Goal: Task Accomplishment & Management: Use online tool/utility

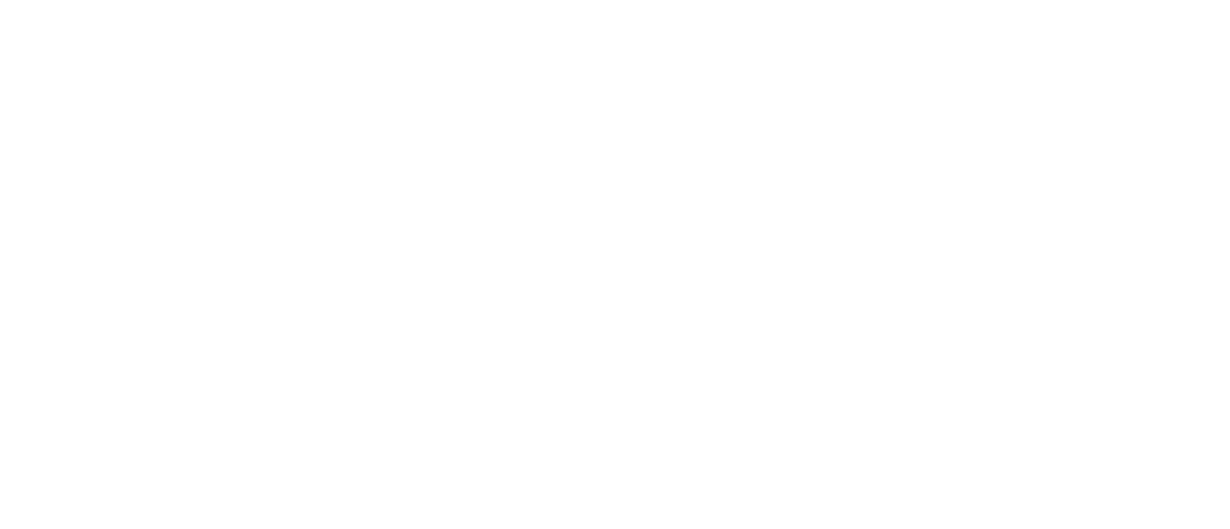
select select "*"
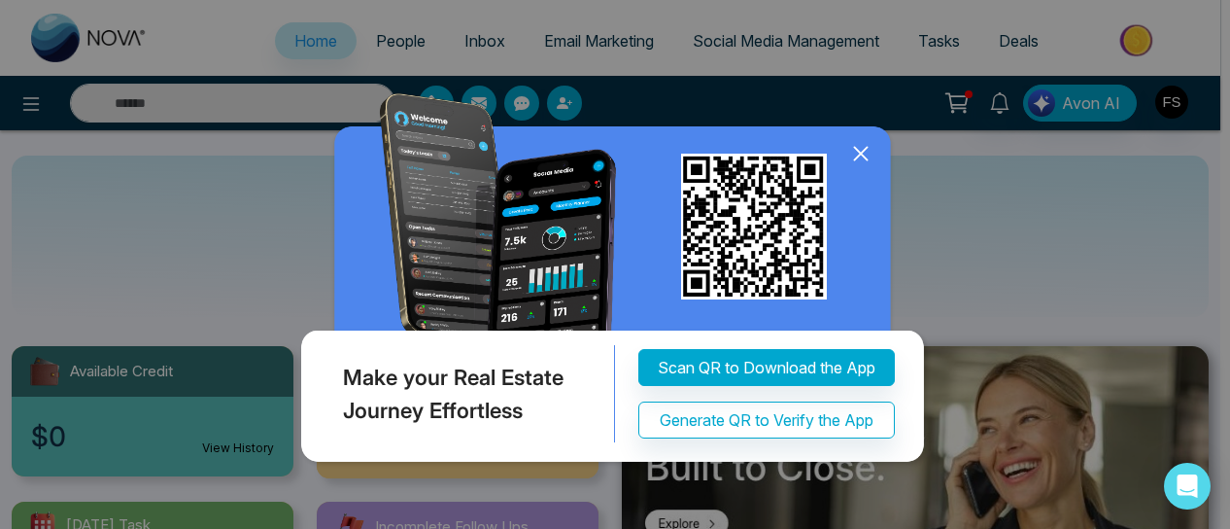
click at [851, 151] on icon at bounding box center [860, 153] width 29 height 29
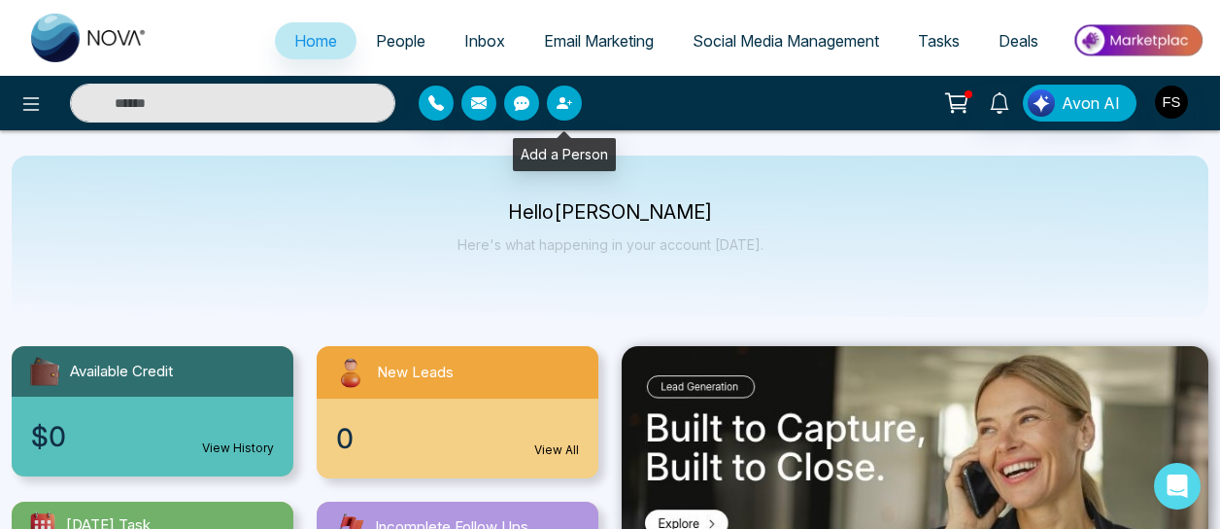
click at [564, 104] on icon "button" at bounding box center [565, 103] width 16 height 16
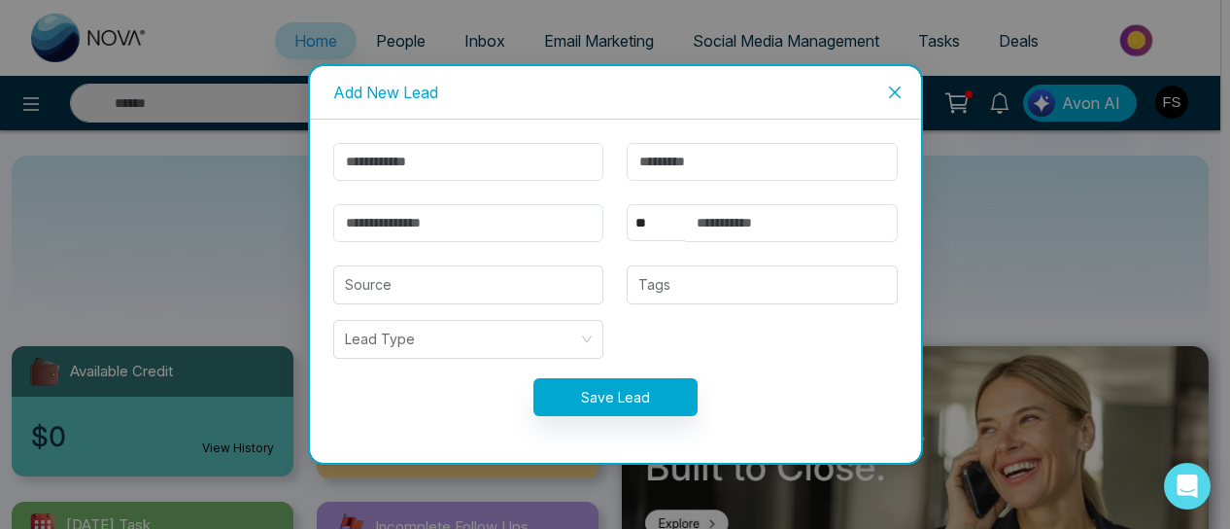
click at [882, 101] on span "Close" at bounding box center [895, 92] width 52 height 52
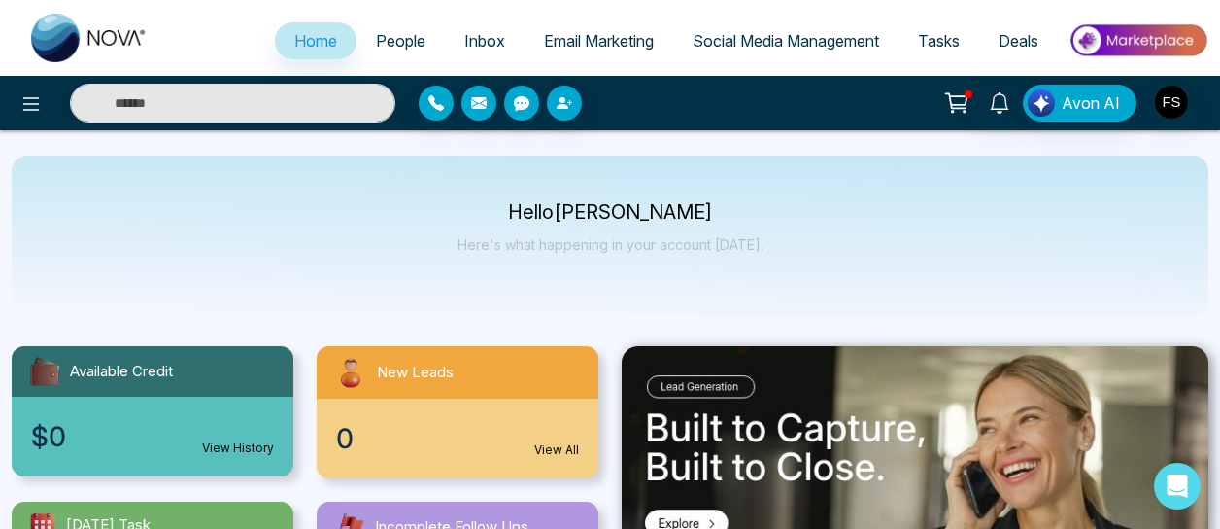
click at [400, 46] on span "People" at bounding box center [401, 40] width 50 height 19
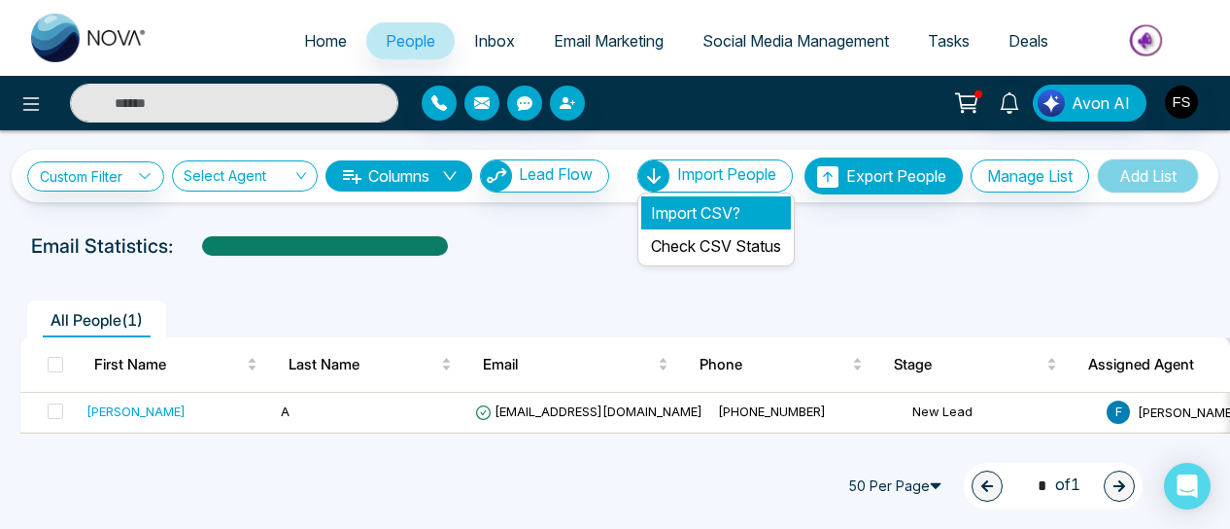
click at [693, 209] on li "Import CSV?" at bounding box center [716, 212] width 150 height 33
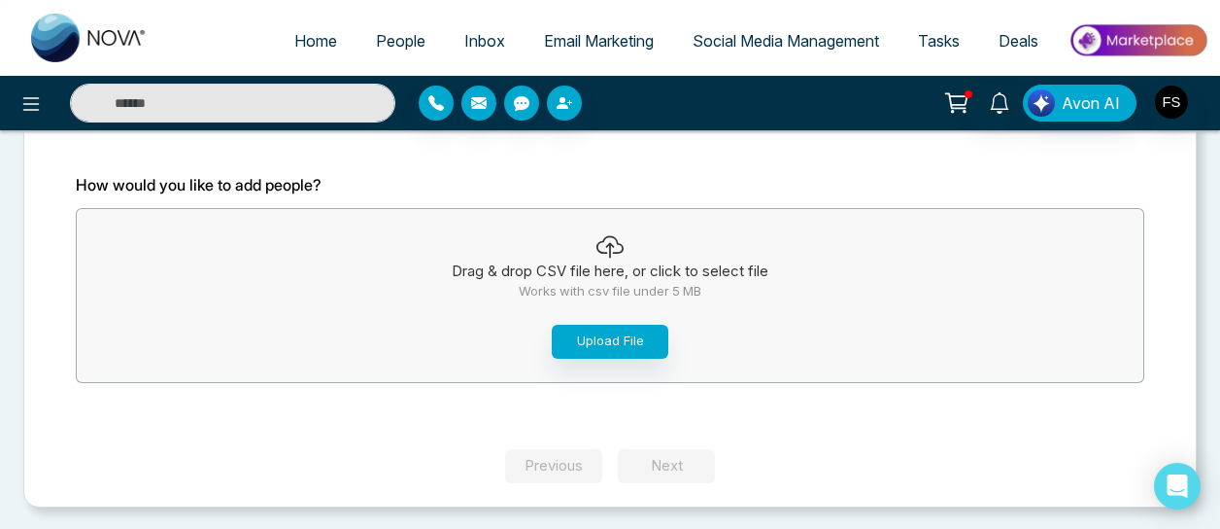
scroll to position [146, 0]
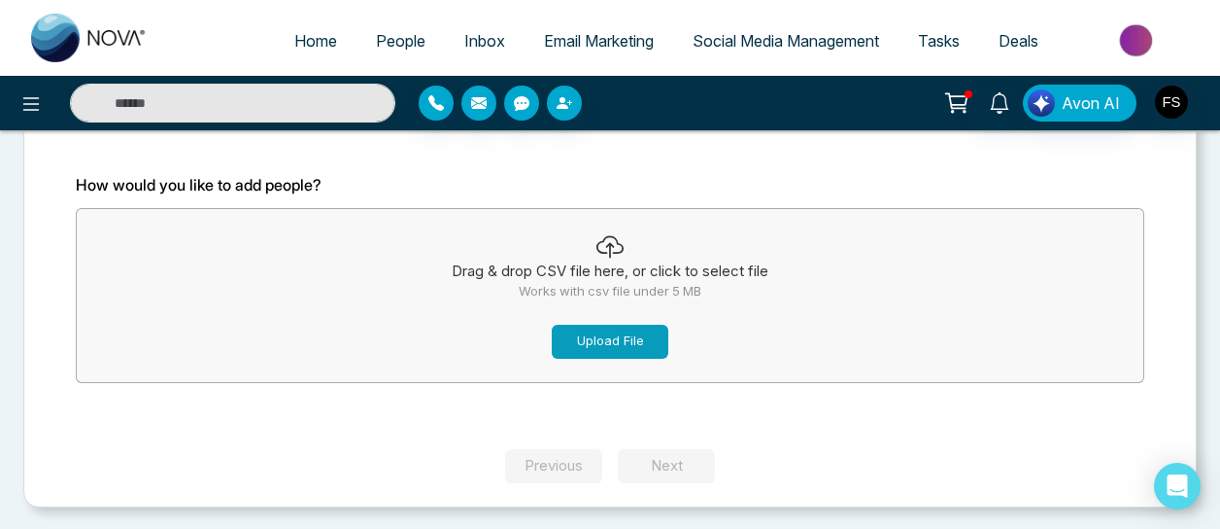
click at [612, 334] on button "Upload File" at bounding box center [610, 342] width 117 height 34
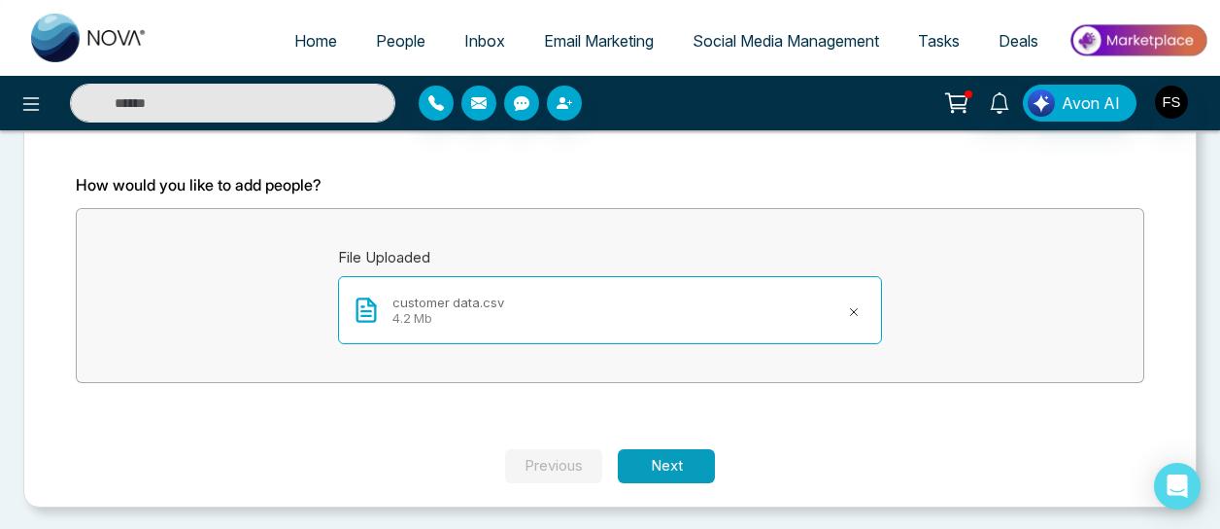
click at [667, 454] on button "Next" at bounding box center [666, 466] width 97 height 34
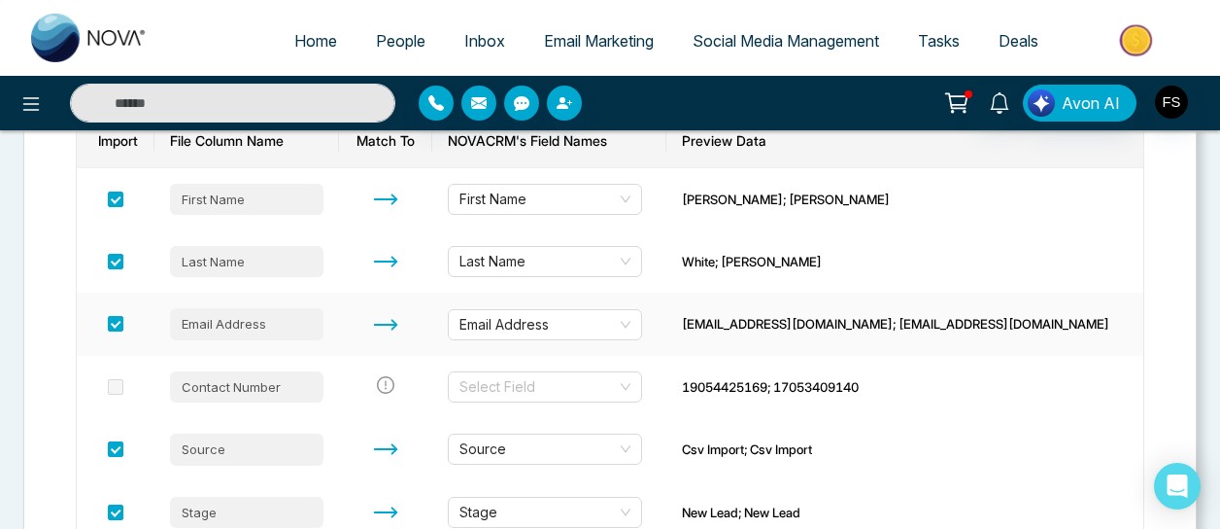
scroll to position [399, 0]
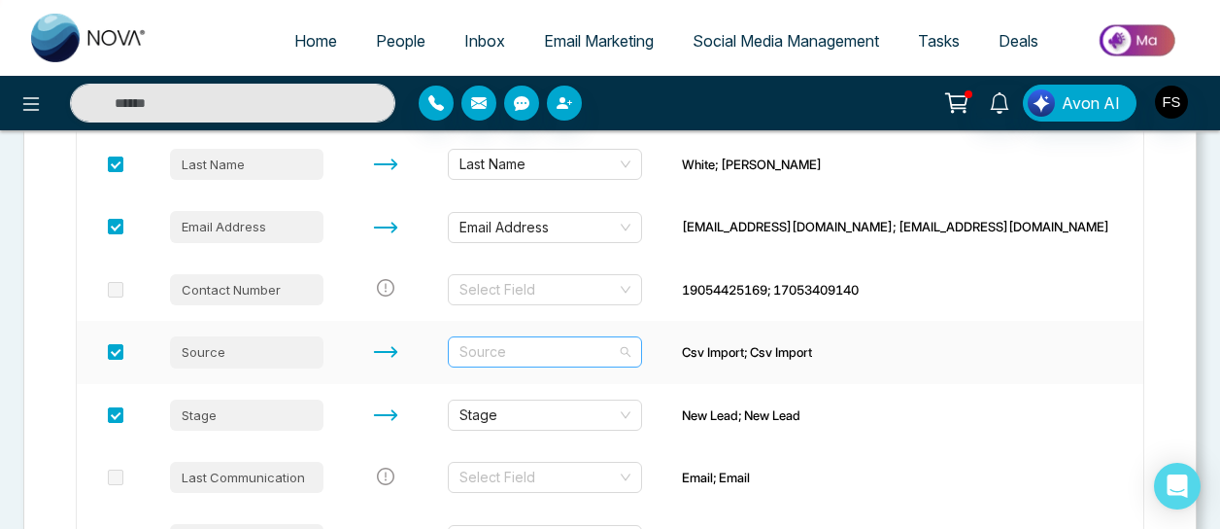
click at [631, 351] on span "Source" at bounding box center [545, 351] width 171 height 29
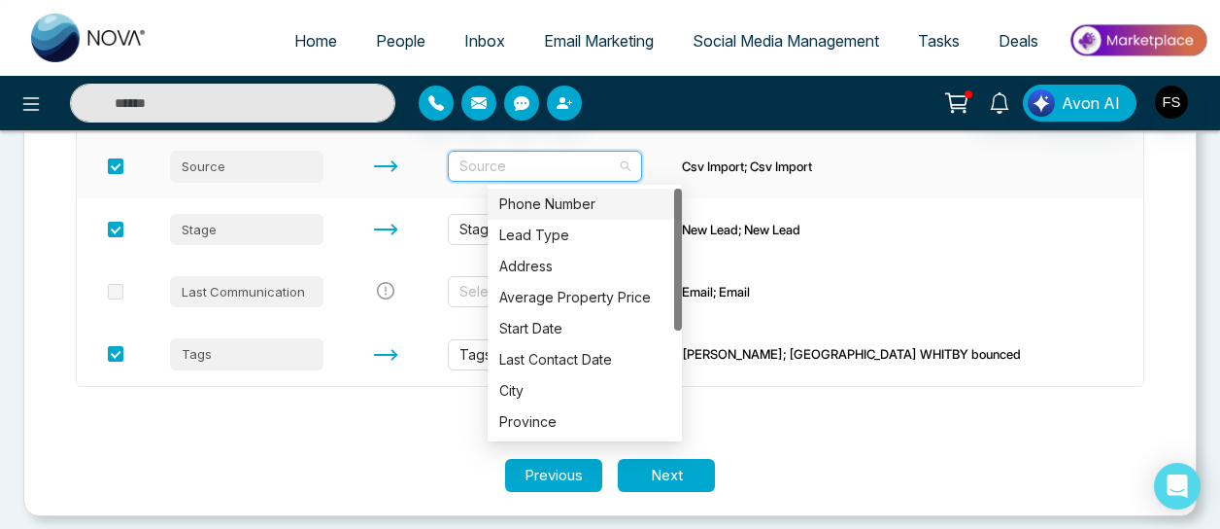
scroll to position [594, 0]
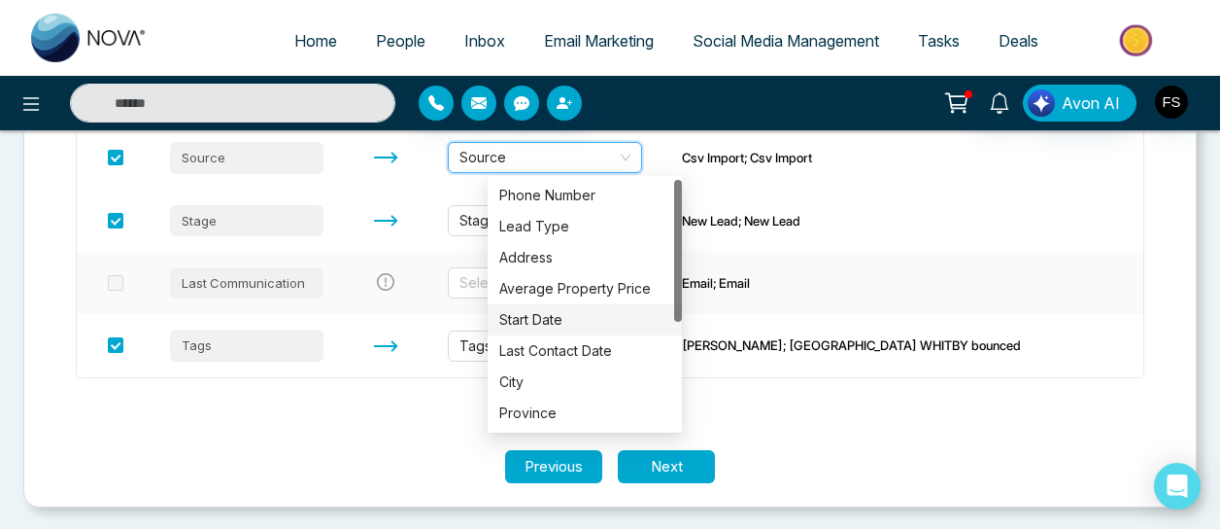
click at [667, 253] on td "Select Field" at bounding box center [549, 283] width 234 height 62
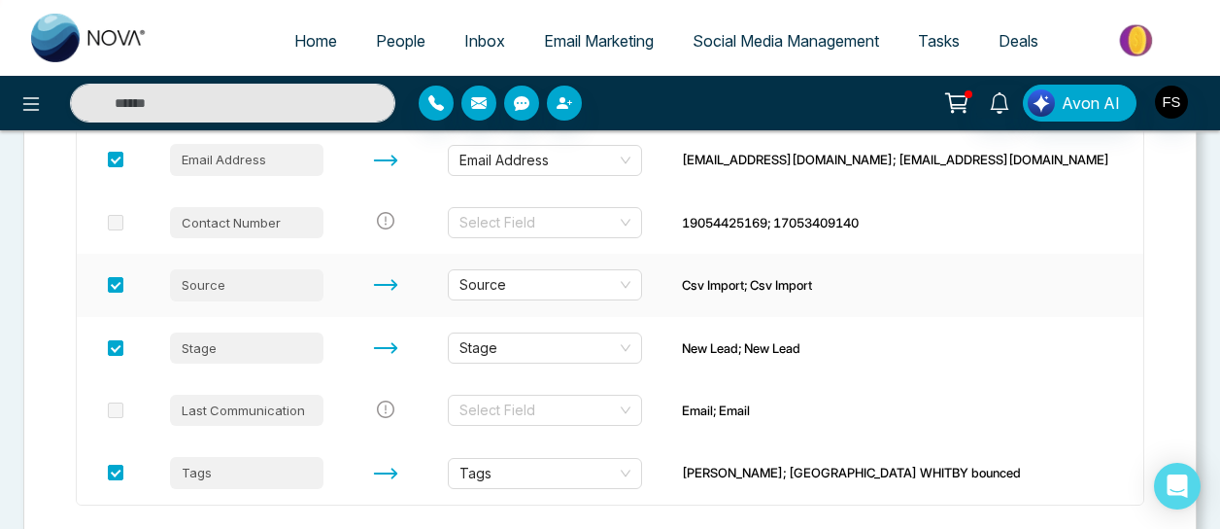
scroll to position [497, 0]
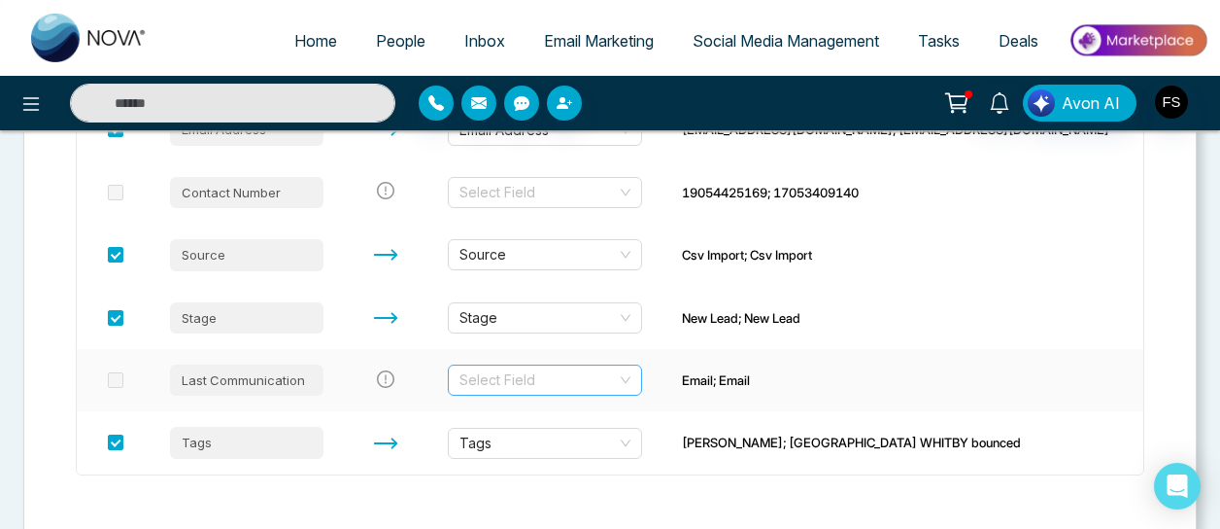
click at [642, 378] on div "Select Field" at bounding box center [545, 379] width 194 height 31
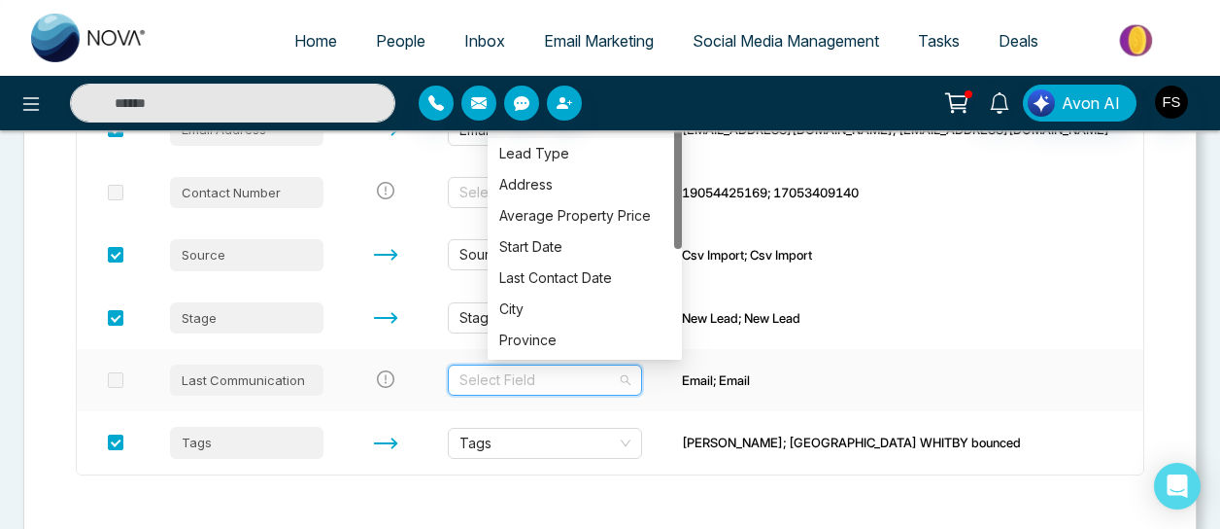
click at [667, 359] on td "Select Field" at bounding box center [549, 380] width 234 height 62
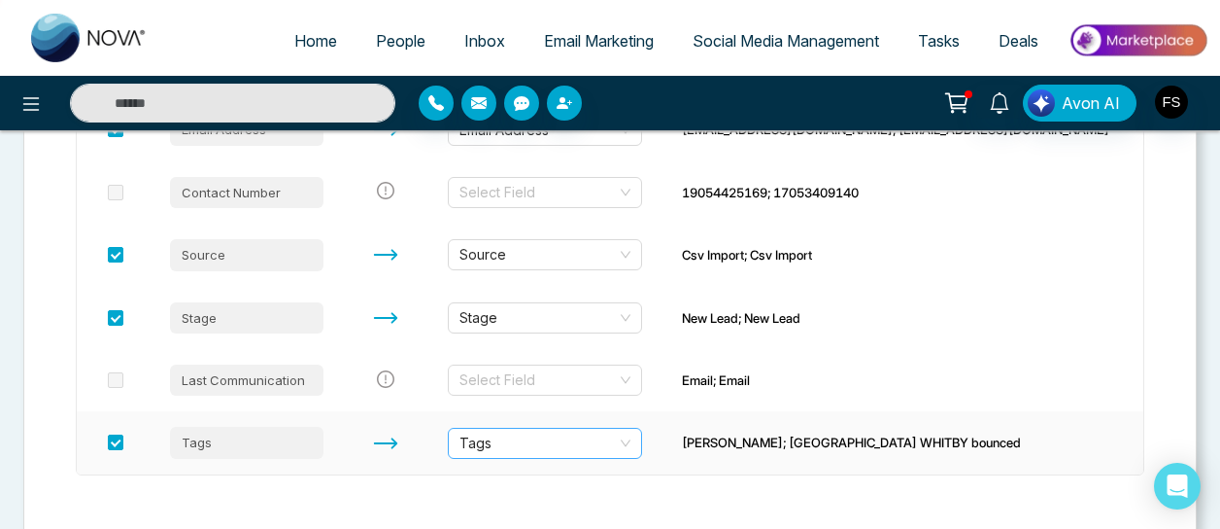
click at [631, 446] on span "Tags" at bounding box center [545, 443] width 171 height 29
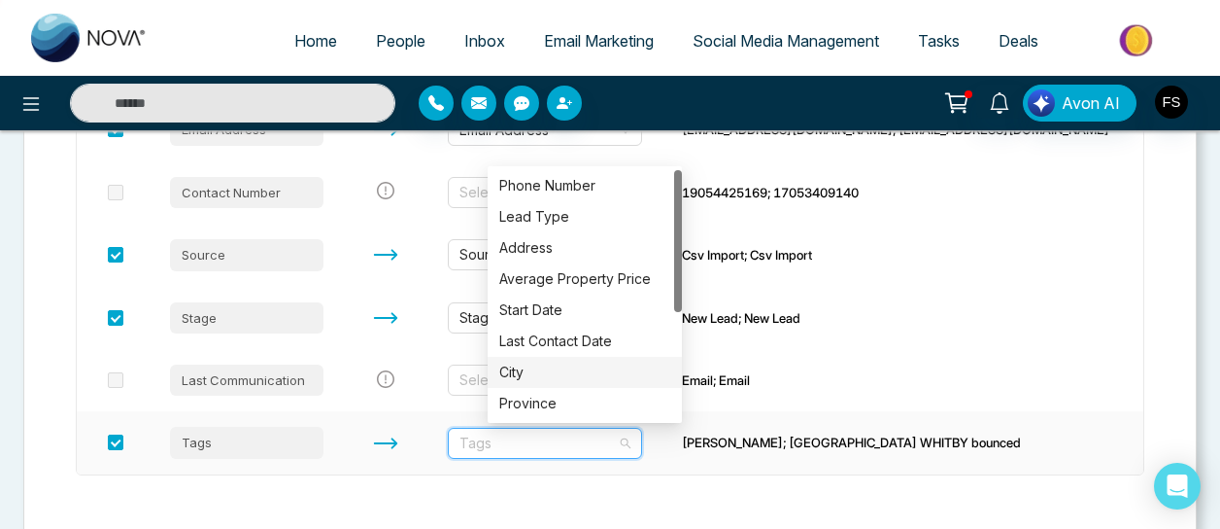
click at [601, 372] on div "City" at bounding box center [584, 371] width 171 height 21
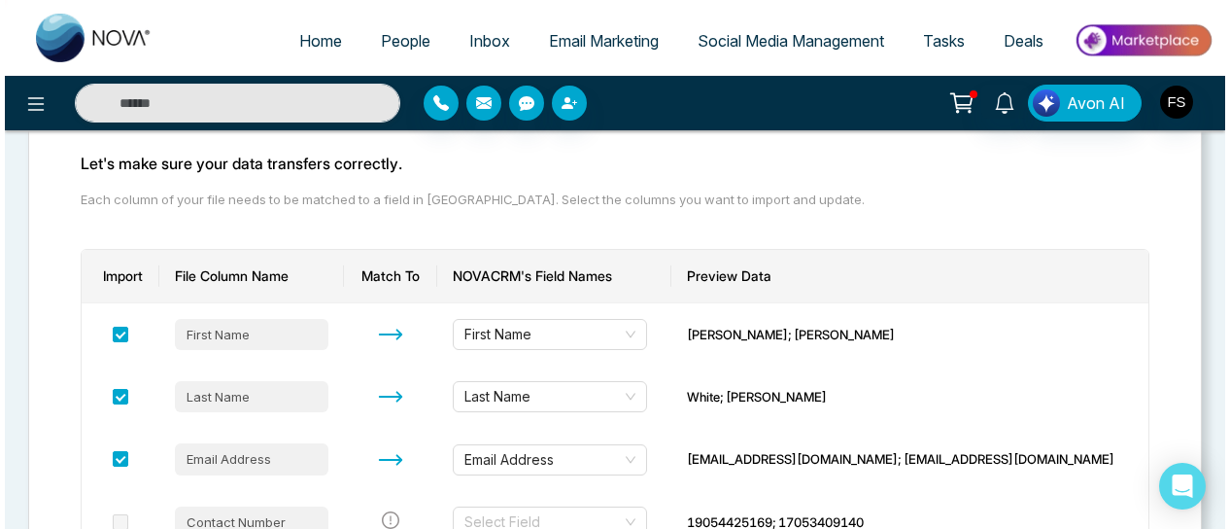
scroll to position [0, 0]
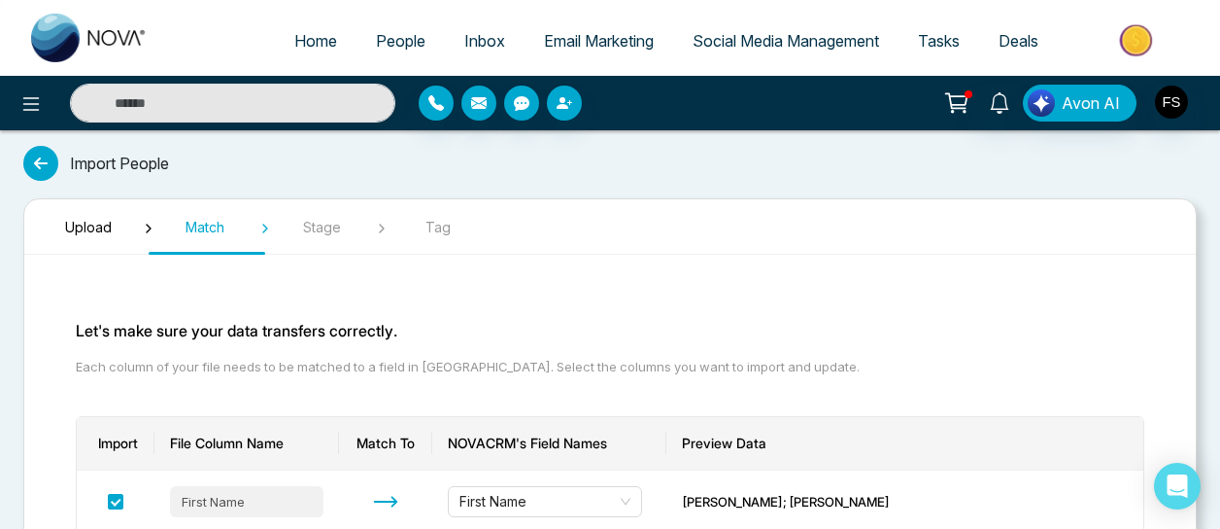
click at [53, 166] on icon at bounding box center [40, 163] width 35 height 35
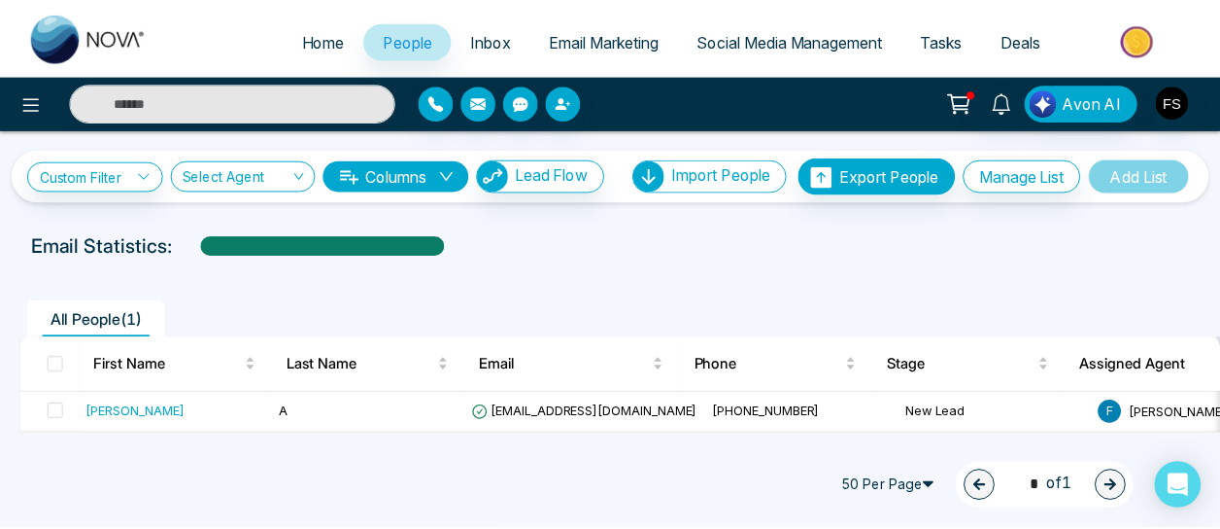
scroll to position [6, 0]
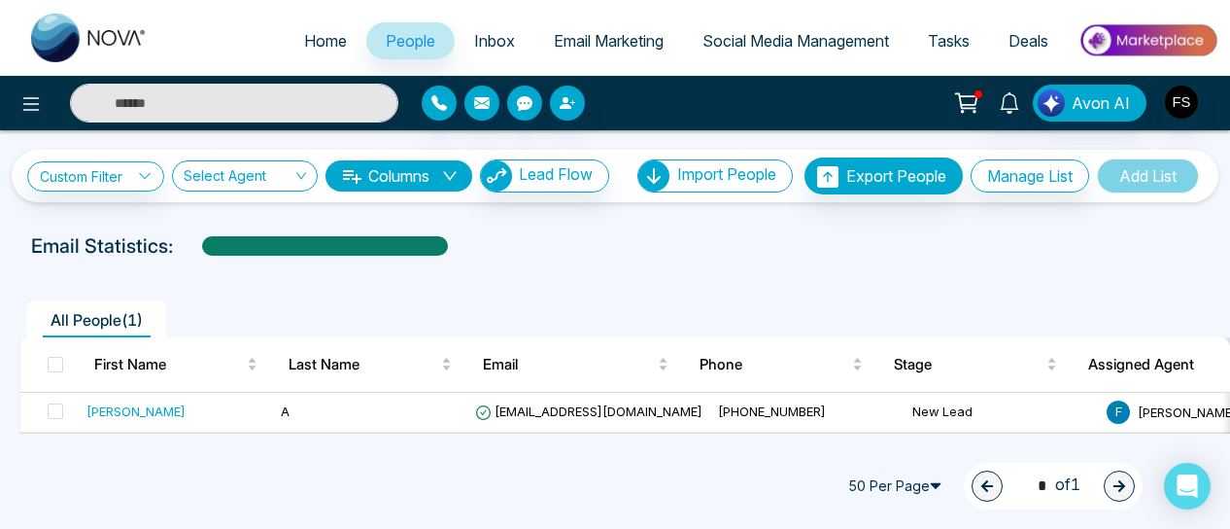
click at [598, 39] on span "Email Marketing" at bounding box center [609, 40] width 110 height 19
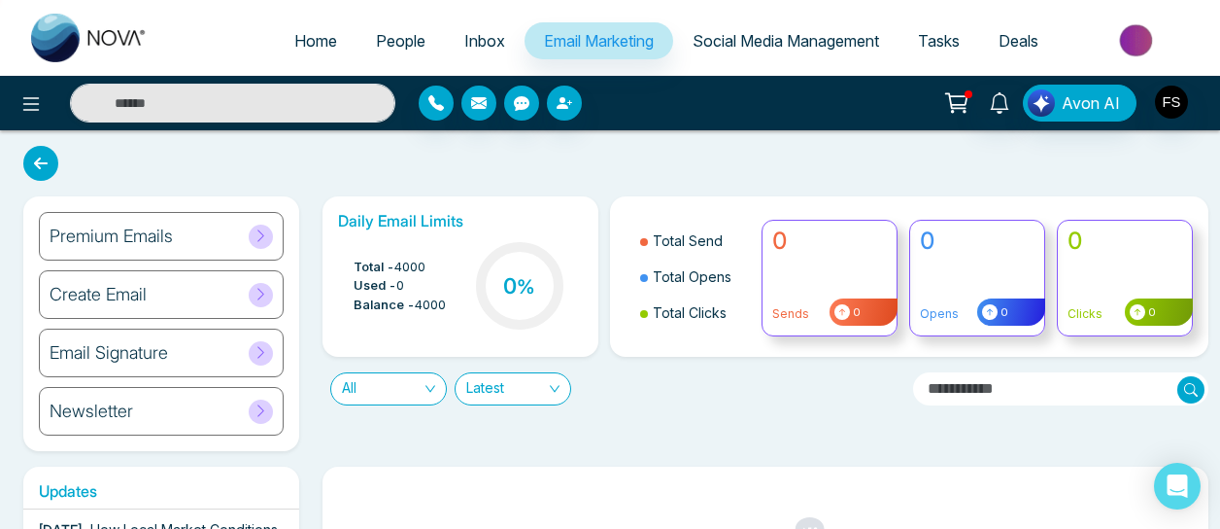
click at [742, 28] on link "Social Media Management" at bounding box center [785, 40] width 225 height 37
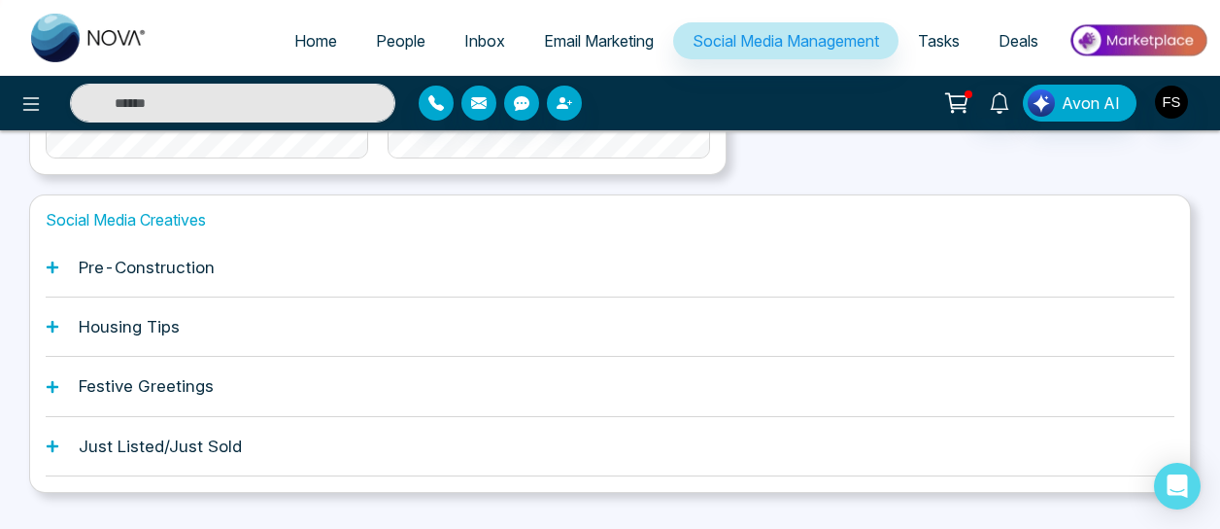
scroll to position [704, 0]
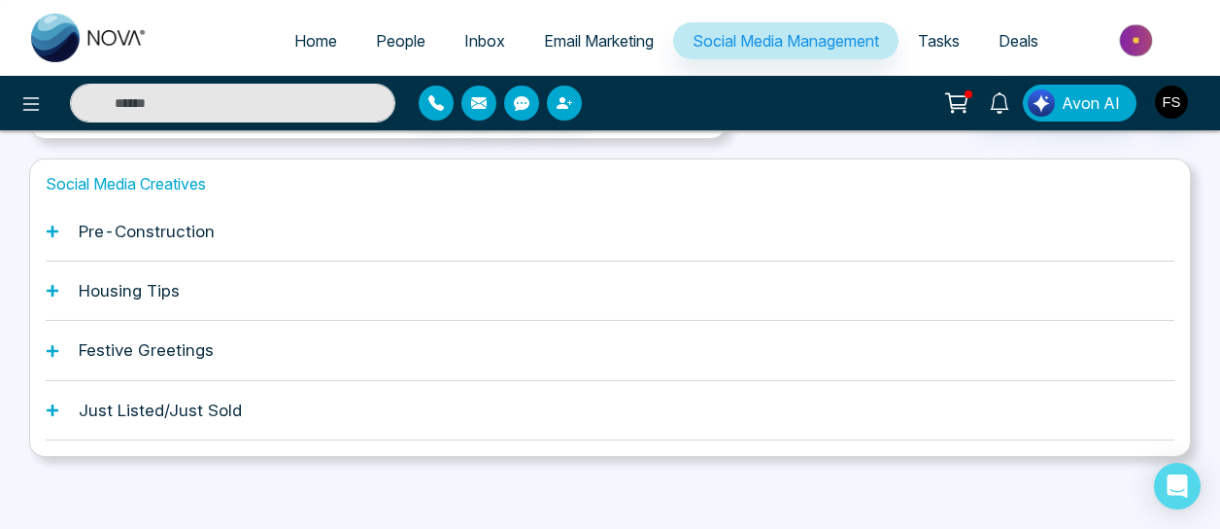
click at [58, 287] on div "Housing Tips" at bounding box center [610, 290] width 1129 height 59
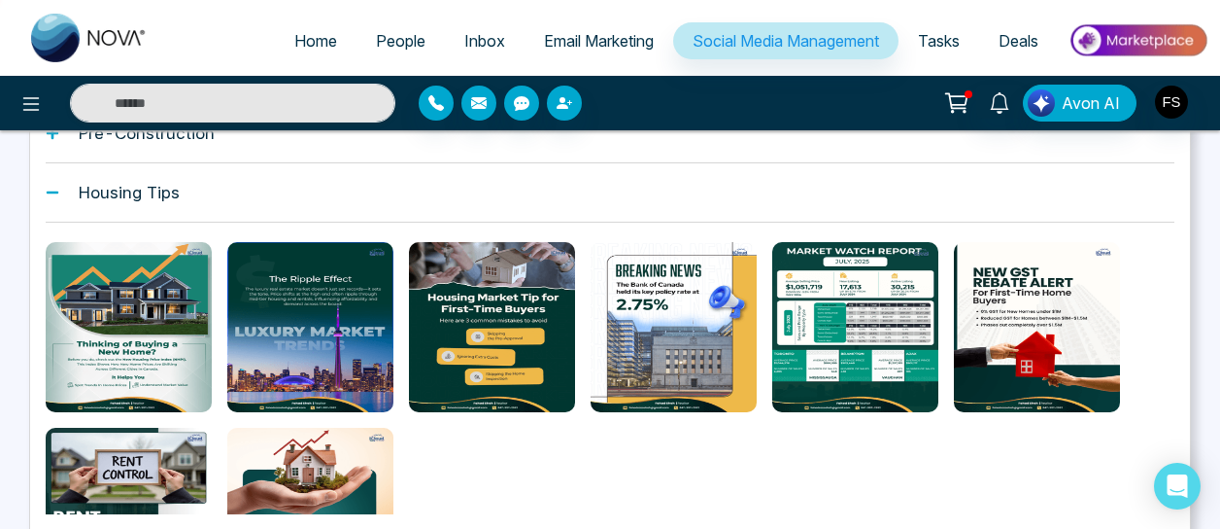
scroll to position [899, 0]
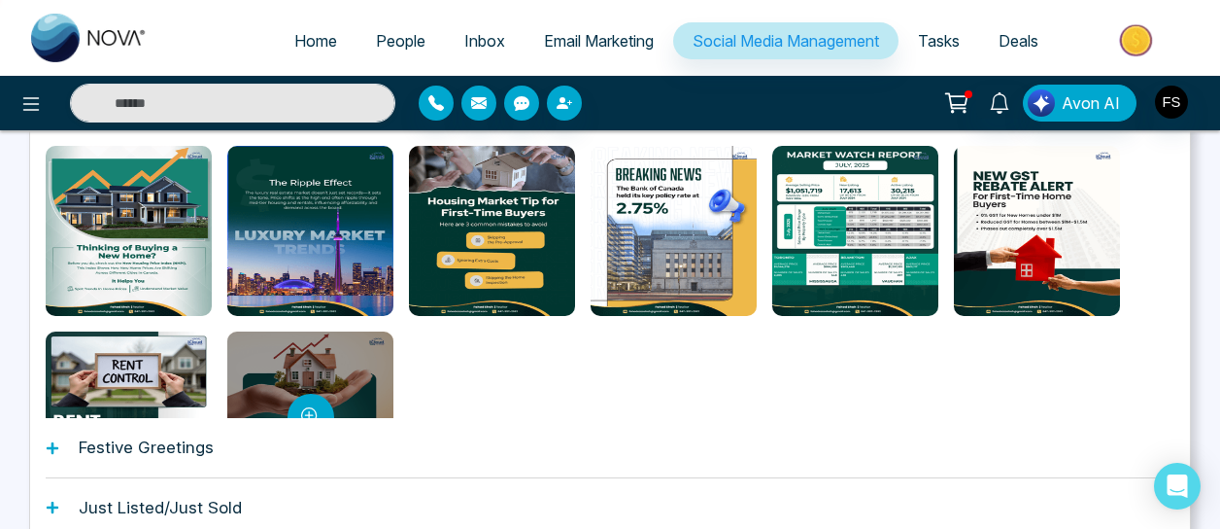
click at [326, 363] on div at bounding box center [310, 416] width 166 height 170
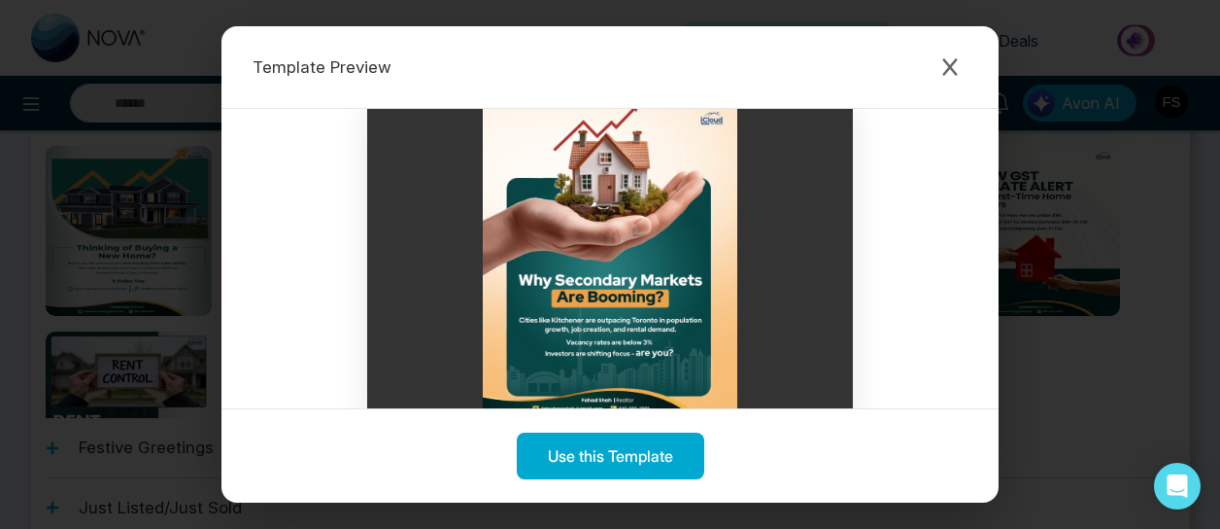
scroll to position [40, 0]
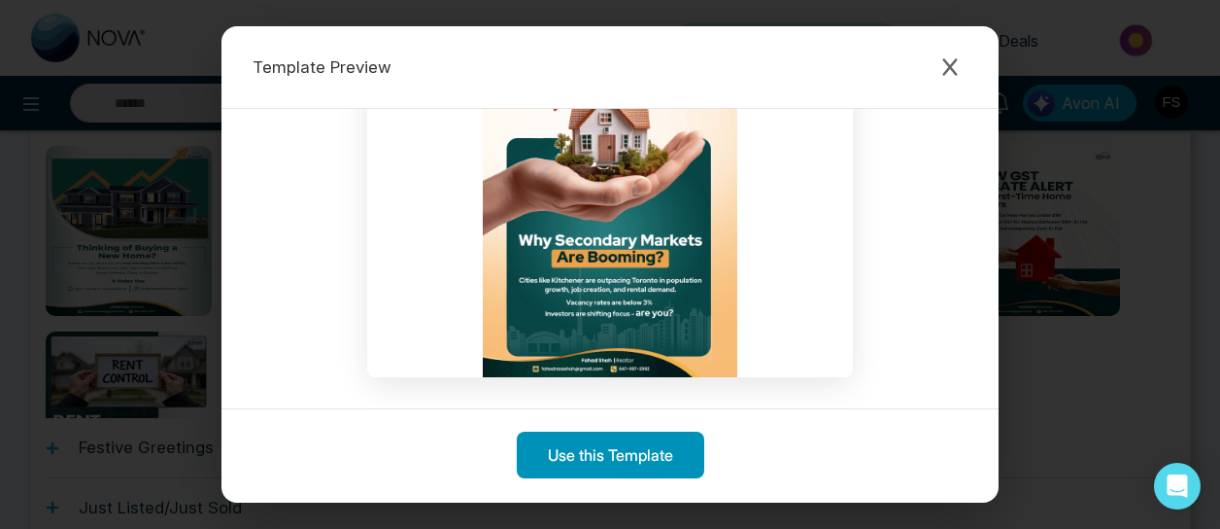
click at [628, 460] on button "Use this Template" at bounding box center [611, 454] width 188 height 47
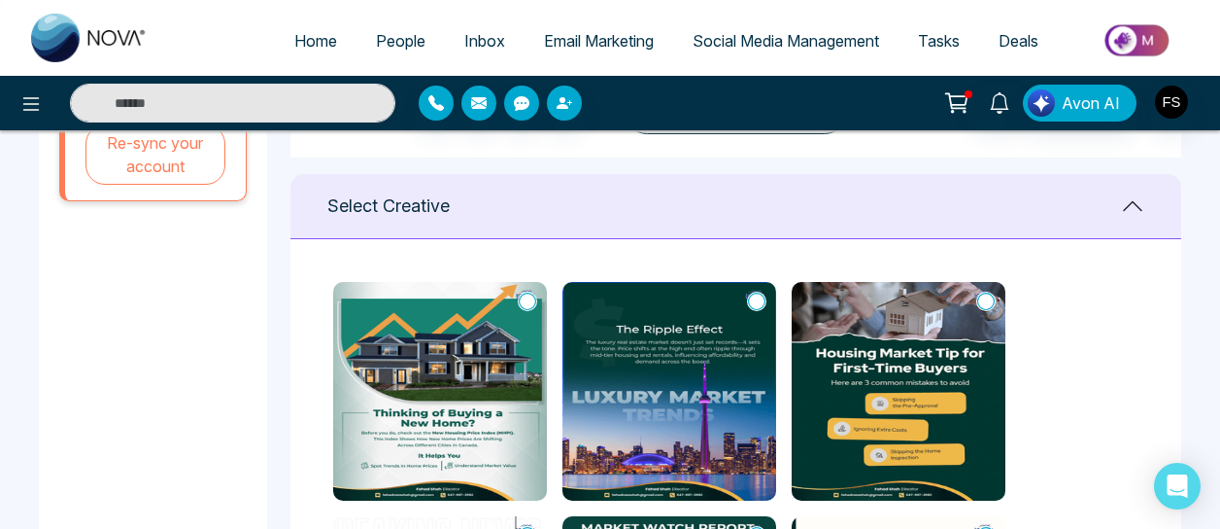
scroll to position [616, 0]
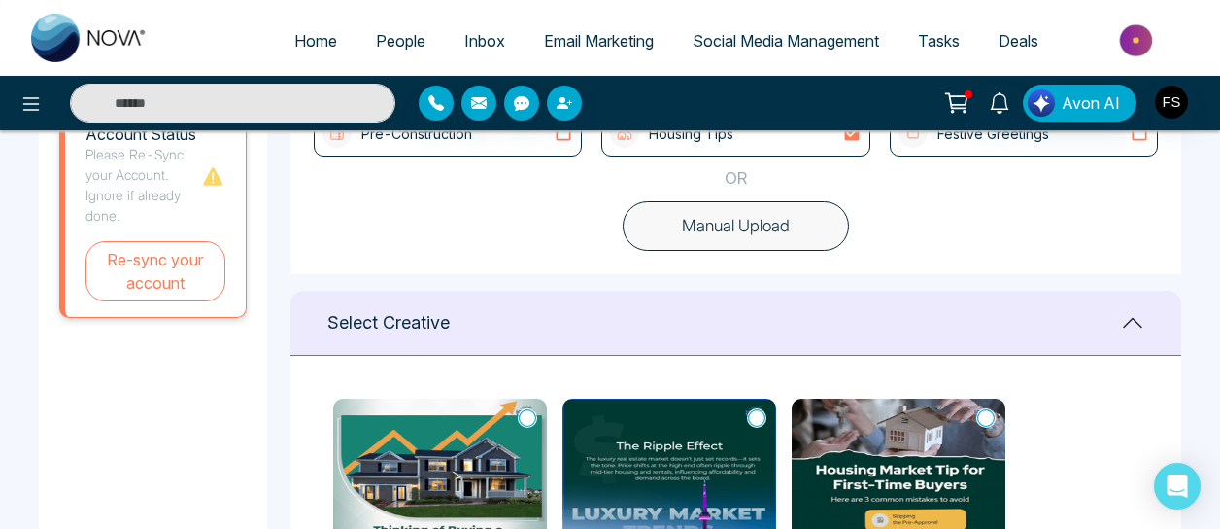
click at [386, 36] on span "People" at bounding box center [401, 40] width 50 height 19
type textarea "**********"
